Goal: Obtain resource: Obtain resource

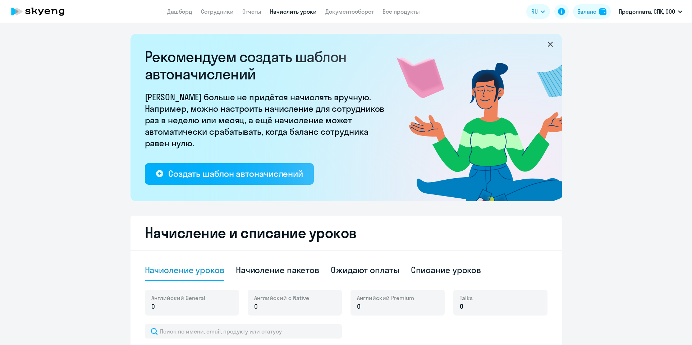
select select "10"
click at [296, 268] on div "Начисление пакетов" at bounding box center [277, 270] width 83 height 12
select select "10"
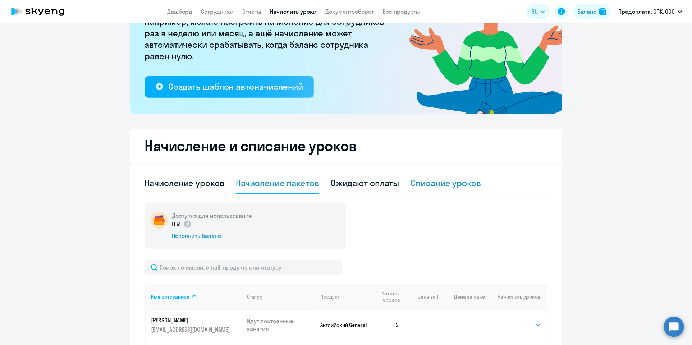
scroll to position [108, 0]
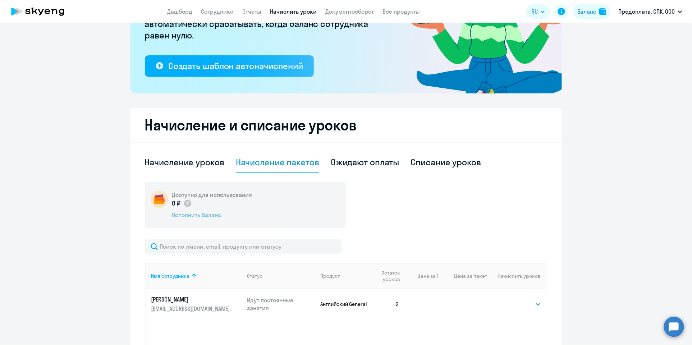
click at [206, 215] on div "Пополнить баланс" at bounding box center [212, 215] width 80 height 8
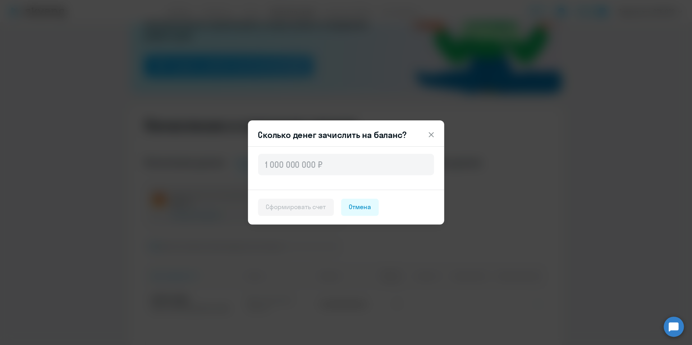
click at [432, 133] on icon at bounding box center [431, 134] width 9 height 9
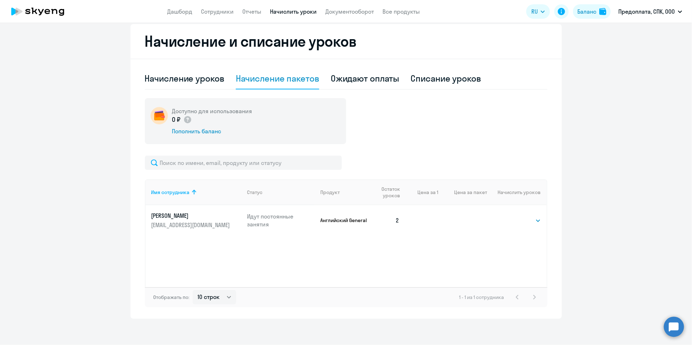
scroll to position [194, 0]
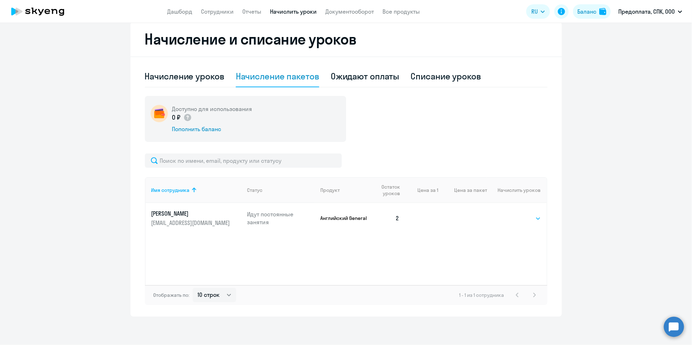
click at [533, 218] on select "Выбрать 4 8 16 32 64 96 128" at bounding box center [525, 218] width 29 height 9
select select "8"
click at [511, 214] on select "Выбрать 4 8 16 32 64 96 128" at bounding box center [525, 218] width 29 height 9
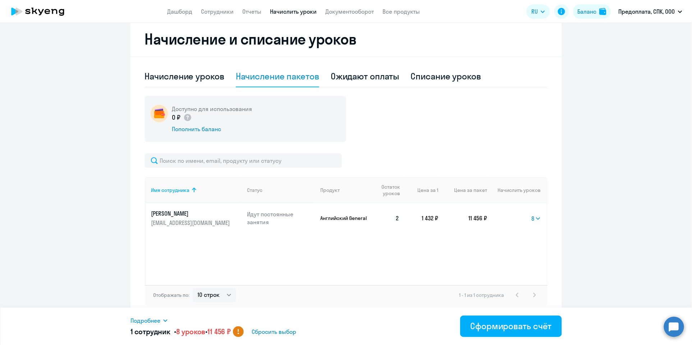
click at [166, 320] on icon at bounding box center [165, 321] width 6 height 6
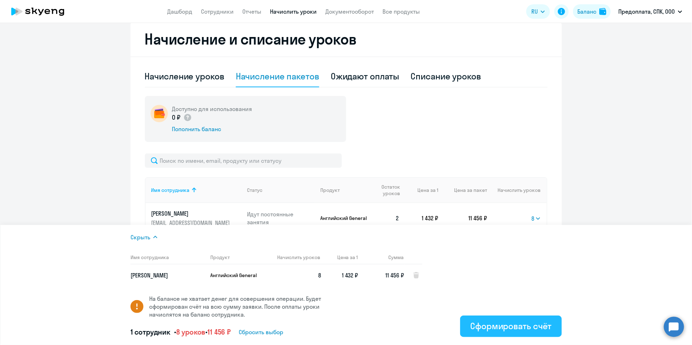
click at [527, 326] on div "Сформировать счёт" at bounding box center [510, 326] width 81 height 12
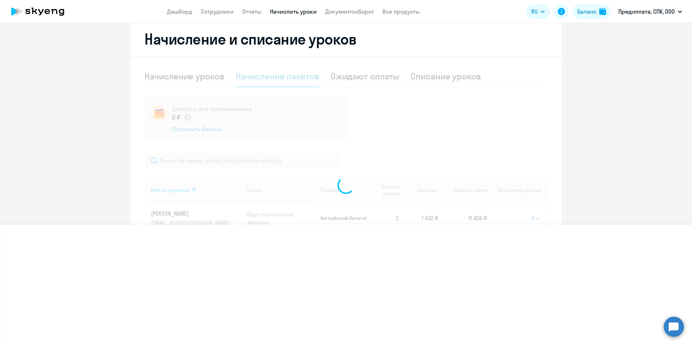
select select
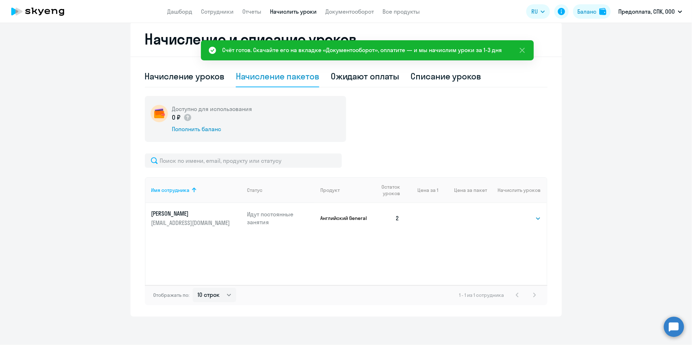
click at [483, 49] on div "Счёт готов. Скачайте его на вкладке «Документооборот», оплатите — и мы начислим…" at bounding box center [362, 50] width 280 height 9
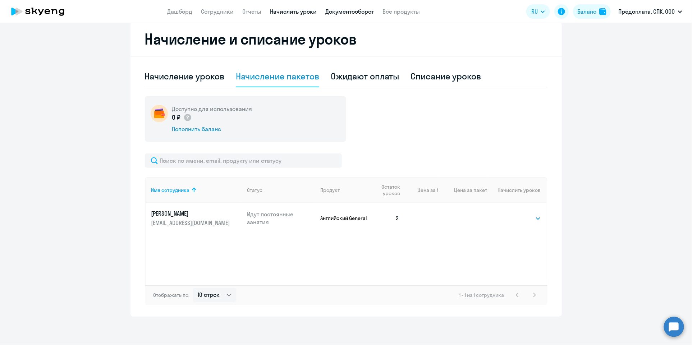
click at [351, 13] on link "Документооборот" at bounding box center [349, 11] width 49 height 7
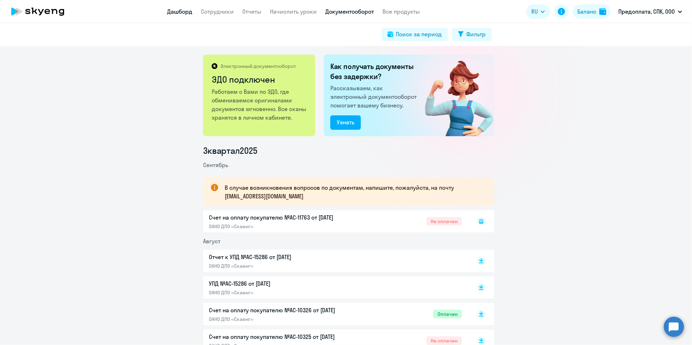
click at [179, 10] on link "Дашборд" at bounding box center [179, 11] width 25 height 7
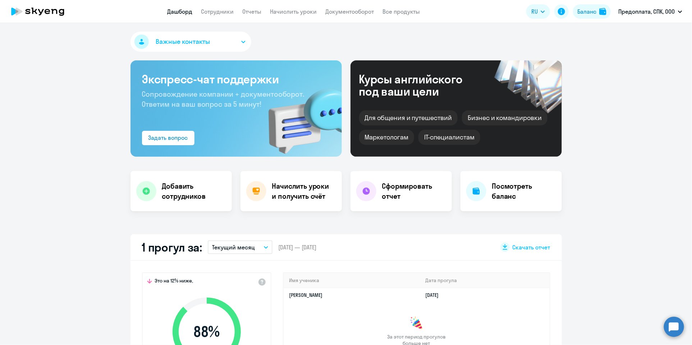
select select "30"
click at [400, 13] on link "Все продукты" at bounding box center [400, 11] width 37 height 7
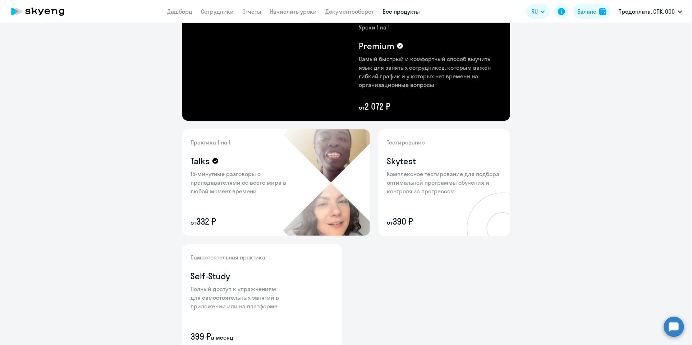
scroll to position [221, 0]
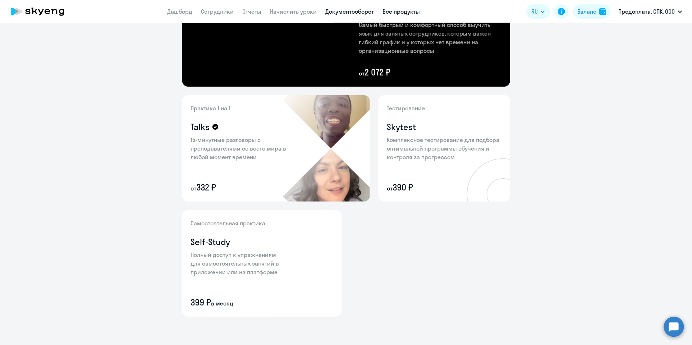
click at [354, 9] on link "Документооборот" at bounding box center [349, 11] width 49 height 7
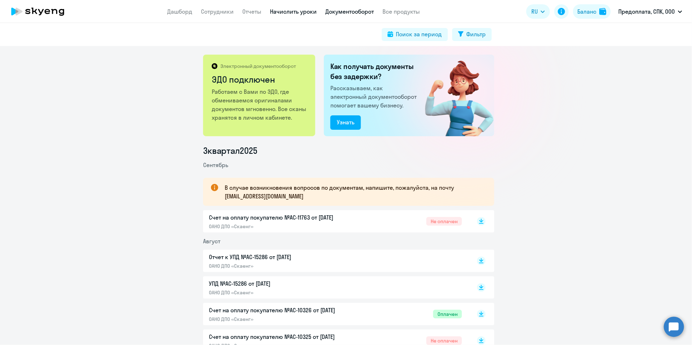
click at [307, 9] on link "Начислить уроки" at bounding box center [293, 11] width 47 height 7
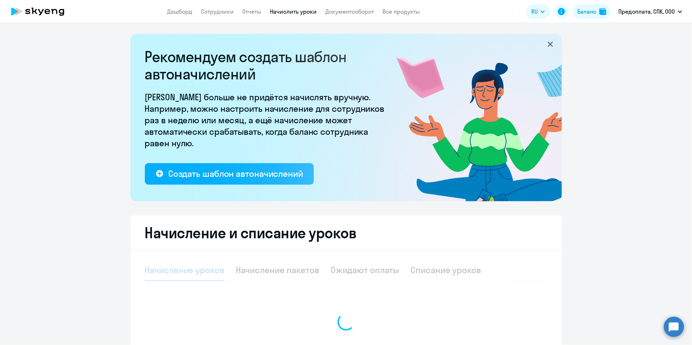
select select "10"
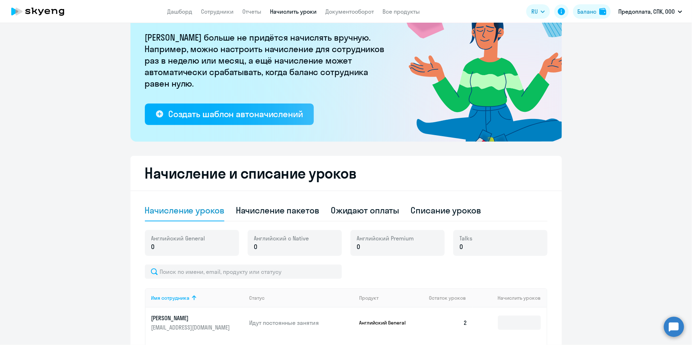
scroll to position [108, 0]
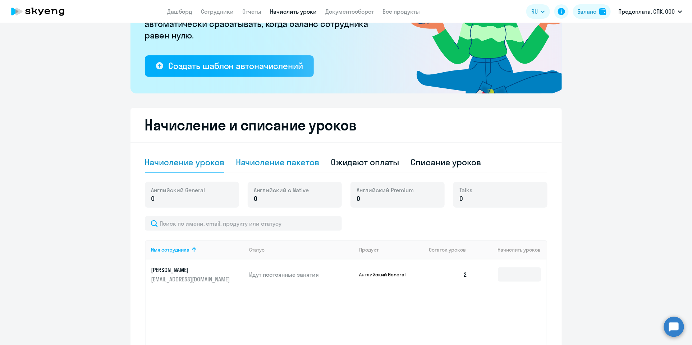
click at [293, 162] on div "Начисление пакетов" at bounding box center [277, 162] width 83 height 12
select select "10"
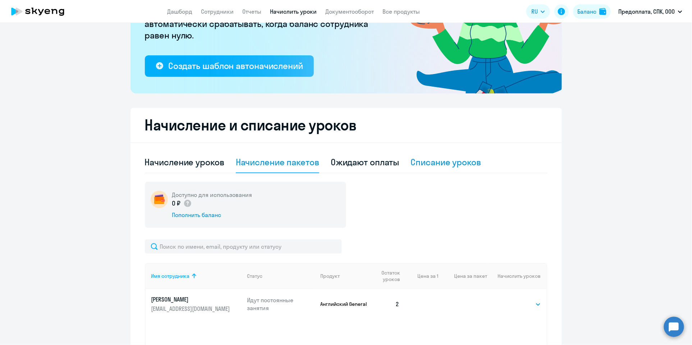
click at [464, 158] on div "Списание уроков" at bounding box center [446, 162] width 70 height 12
select select "10"
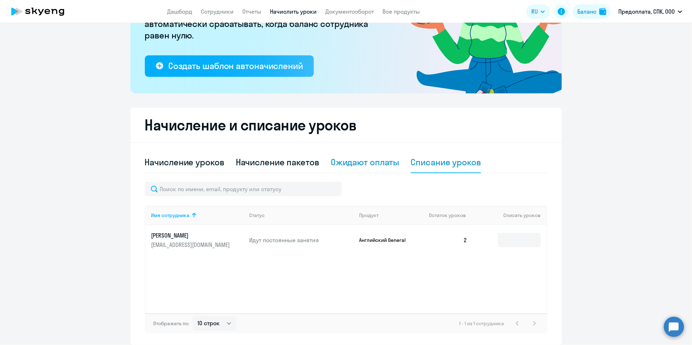
click at [384, 164] on div "Ожидают оплаты" at bounding box center [365, 162] width 69 height 12
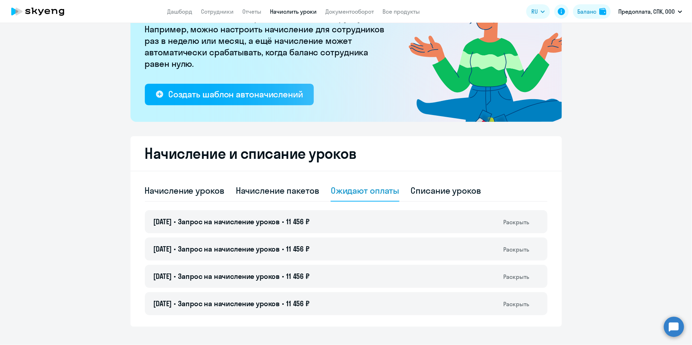
scroll to position [89, 0]
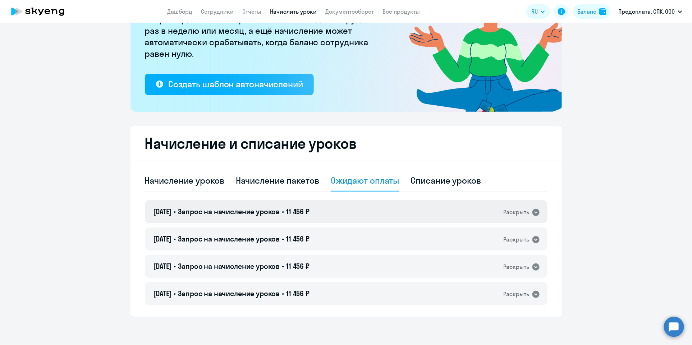
click at [534, 212] on icon at bounding box center [535, 212] width 7 height 7
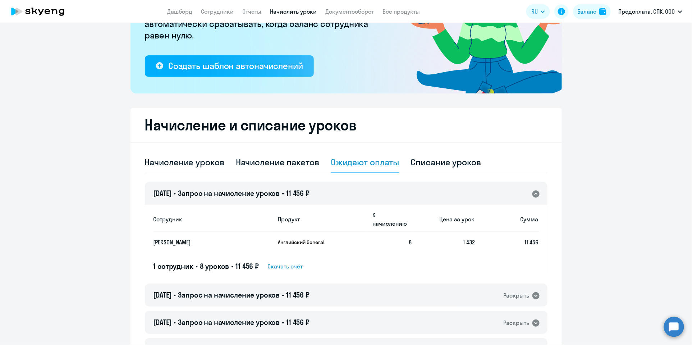
click at [289, 262] on span "Скачать счёт" at bounding box center [284, 266] width 35 height 9
